Goal: Navigation & Orientation: Find specific page/section

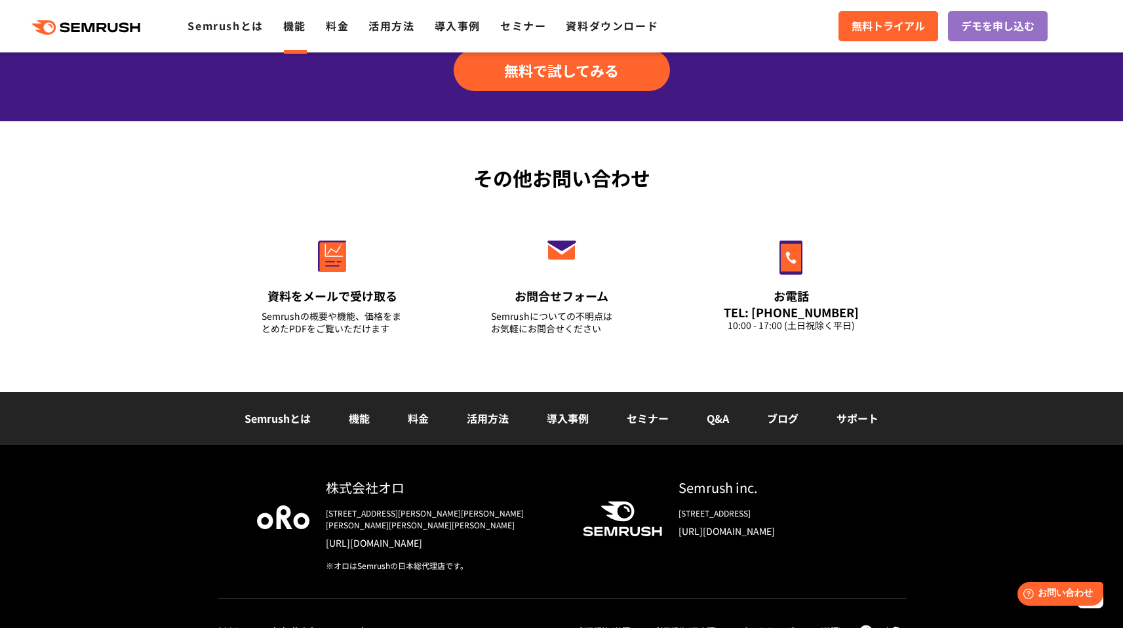
scroll to position [4399, 0]
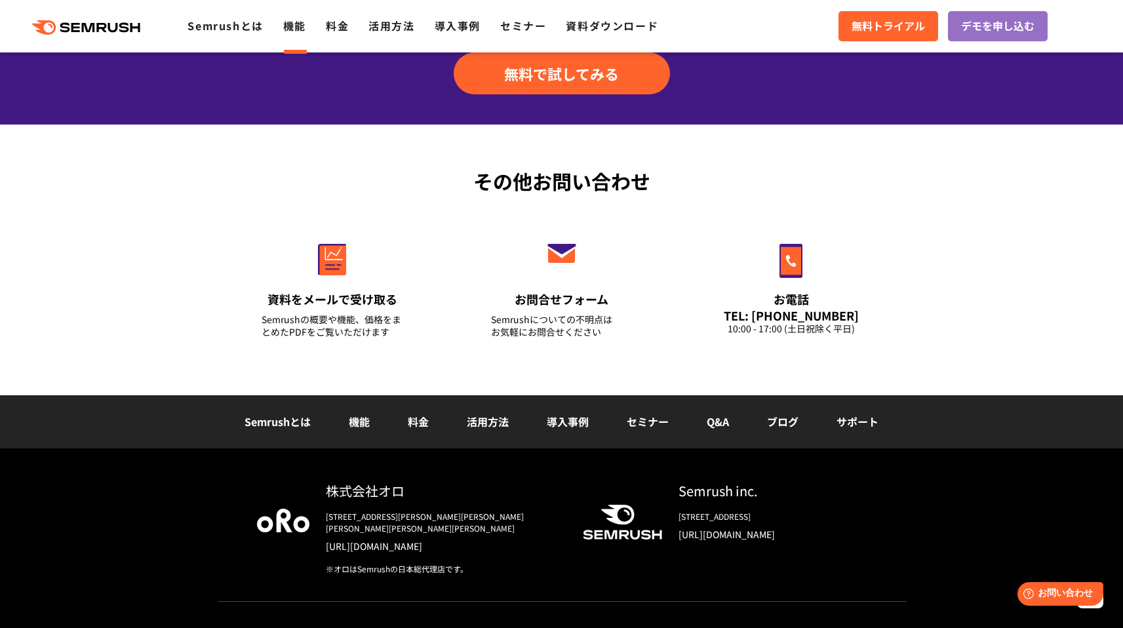
click at [568, 424] on link "導入事例" at bounding box center [568, 422] width 42 height 16
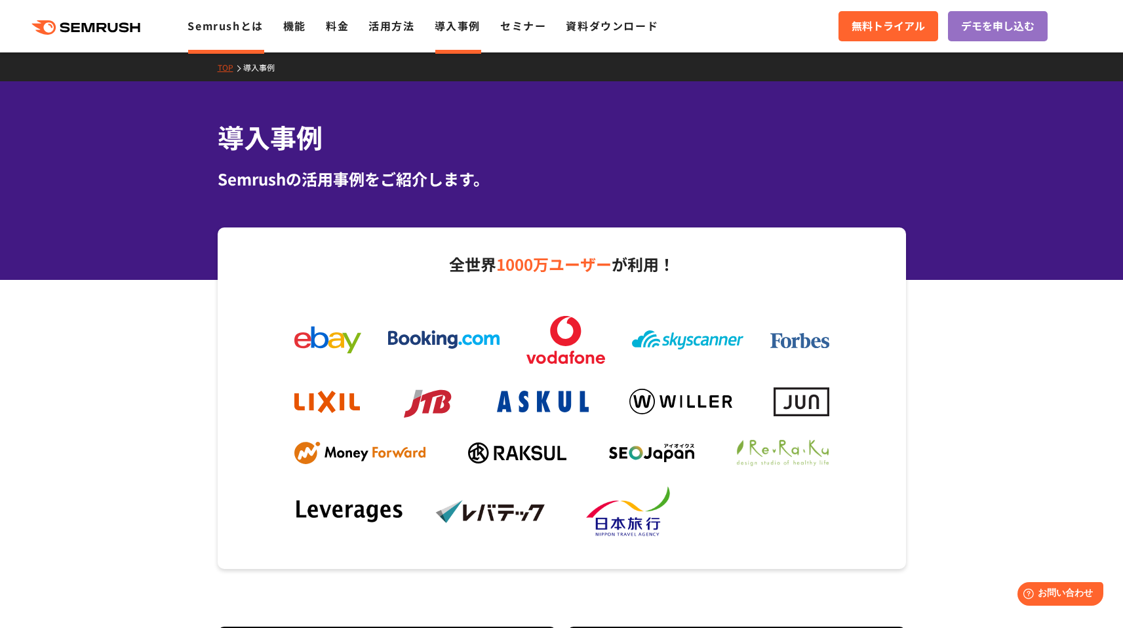
click at [241, 33] on li "Semrushとは" at bounding box center [225, 26] width 75 height 17
click at [300, 31] on link "機能" at bounding box center [294, 26] width 23 height 16
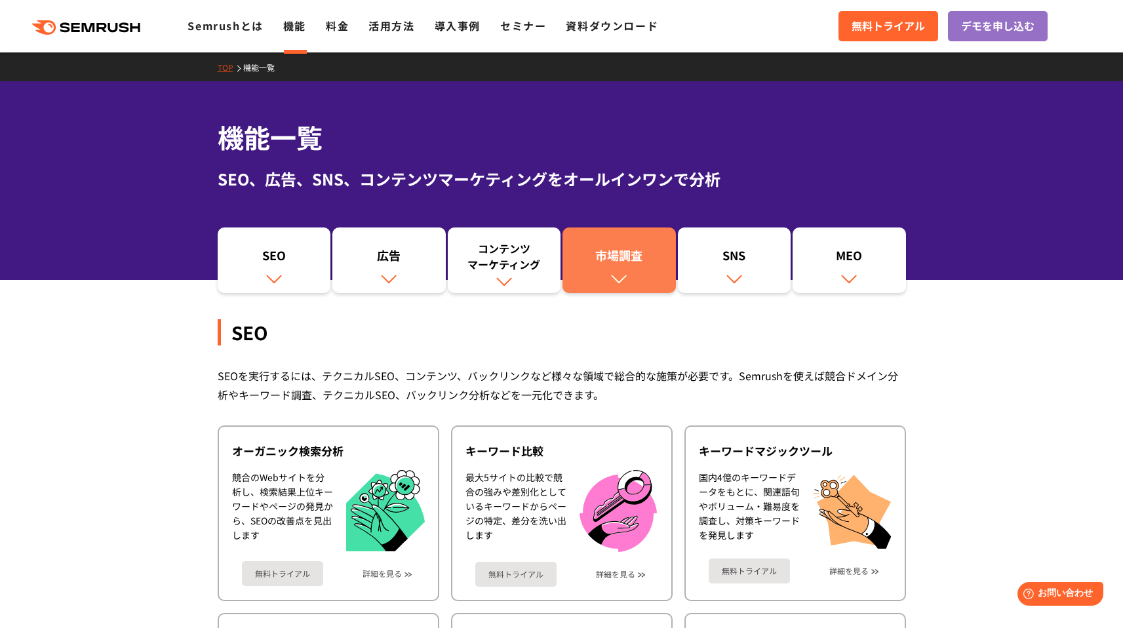
click at [648, 274] on link "市場調査" at bounding box center [619, 261] width 113 height 66
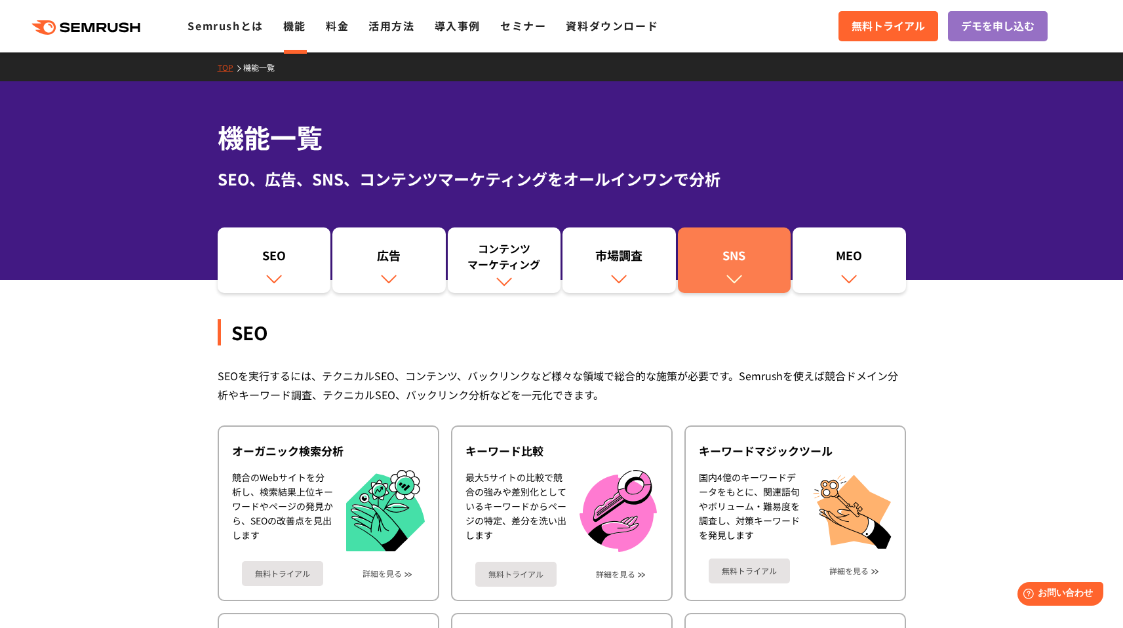
click at [723, 277] on link "SNS" at bounding box center [734, 261] width 113 height 66
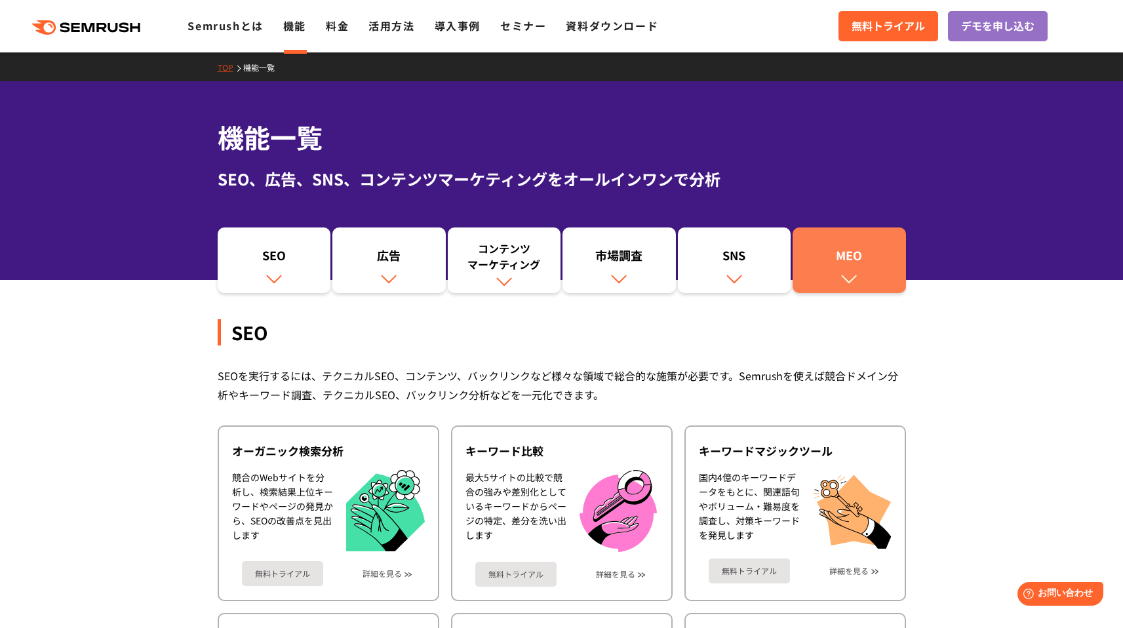
click at [822, 267] on div "MEO" at bounding box center [849, 258] width 100 height 22
